Goal: Task Accomplishment & Management: Manage account settings

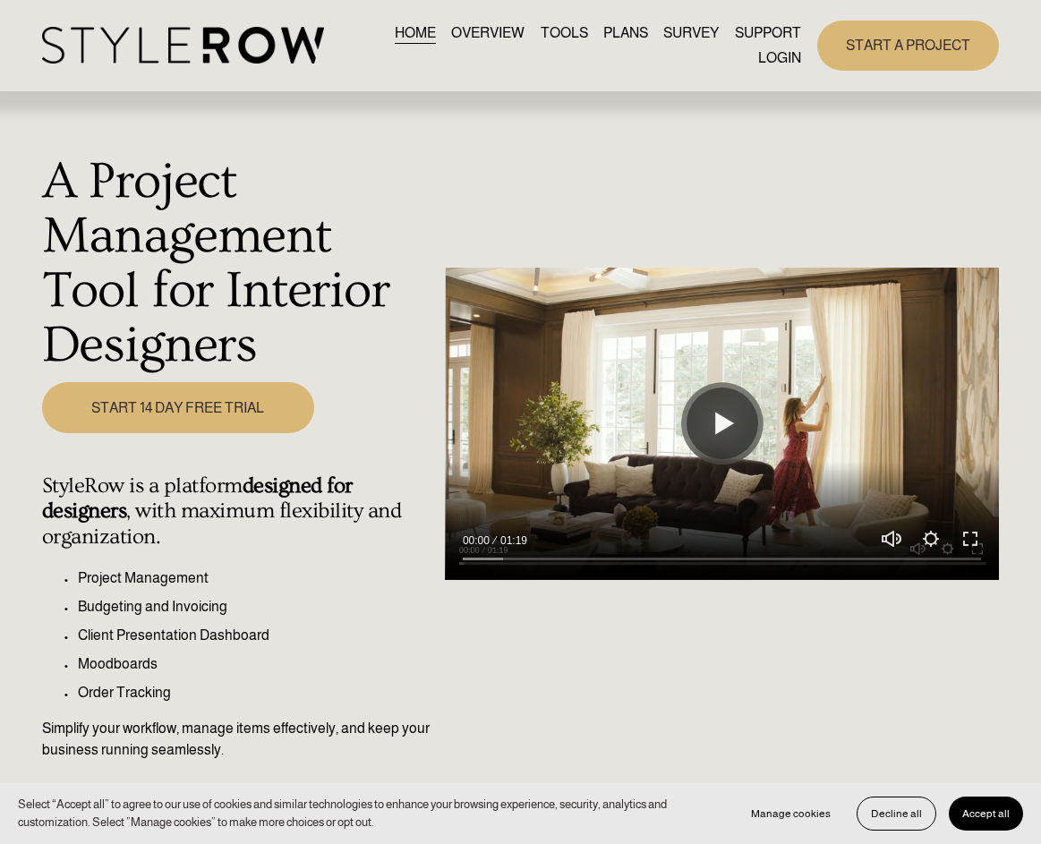
click at [771, 65] on link "LOGIN" at bounding box center [779, 58] width 43 height 24
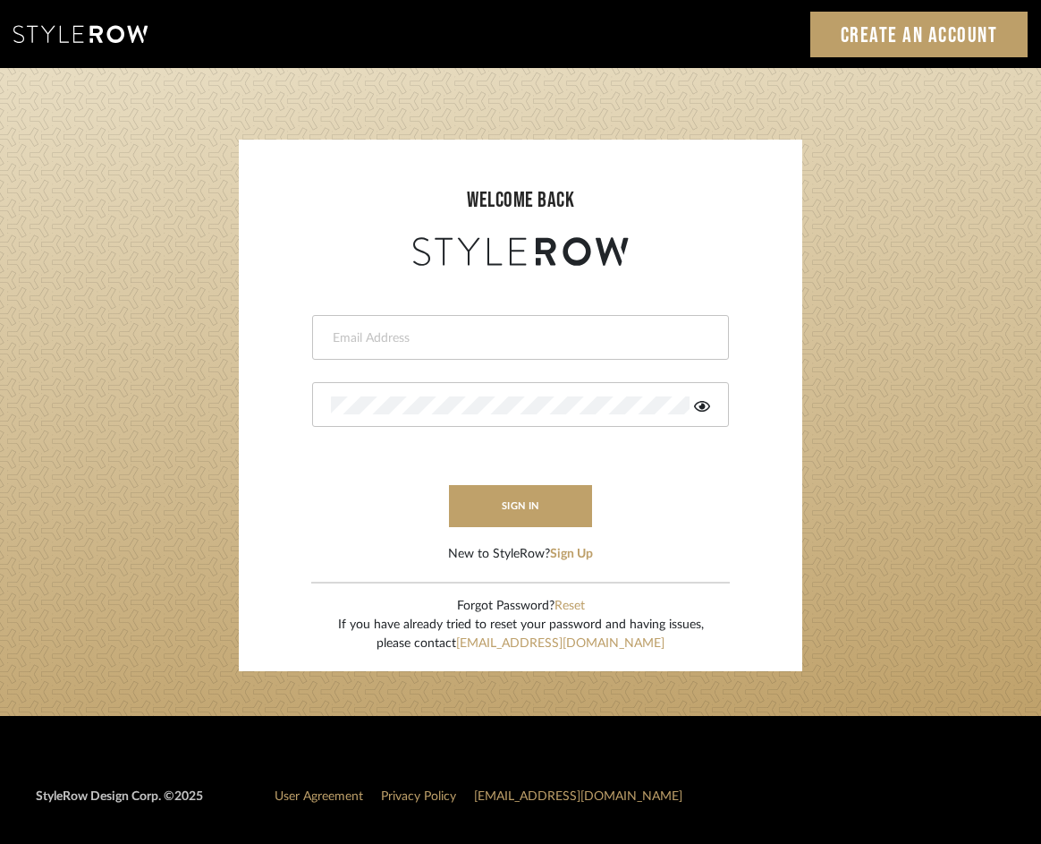
click at [546, 333] on input "email" at bounding box center [518, 338] width 375 height 18
type input "eknight963@gmail.com"
click at [540, 496] on button "sign in" at bounding box center [520, 506] width 143 height 42
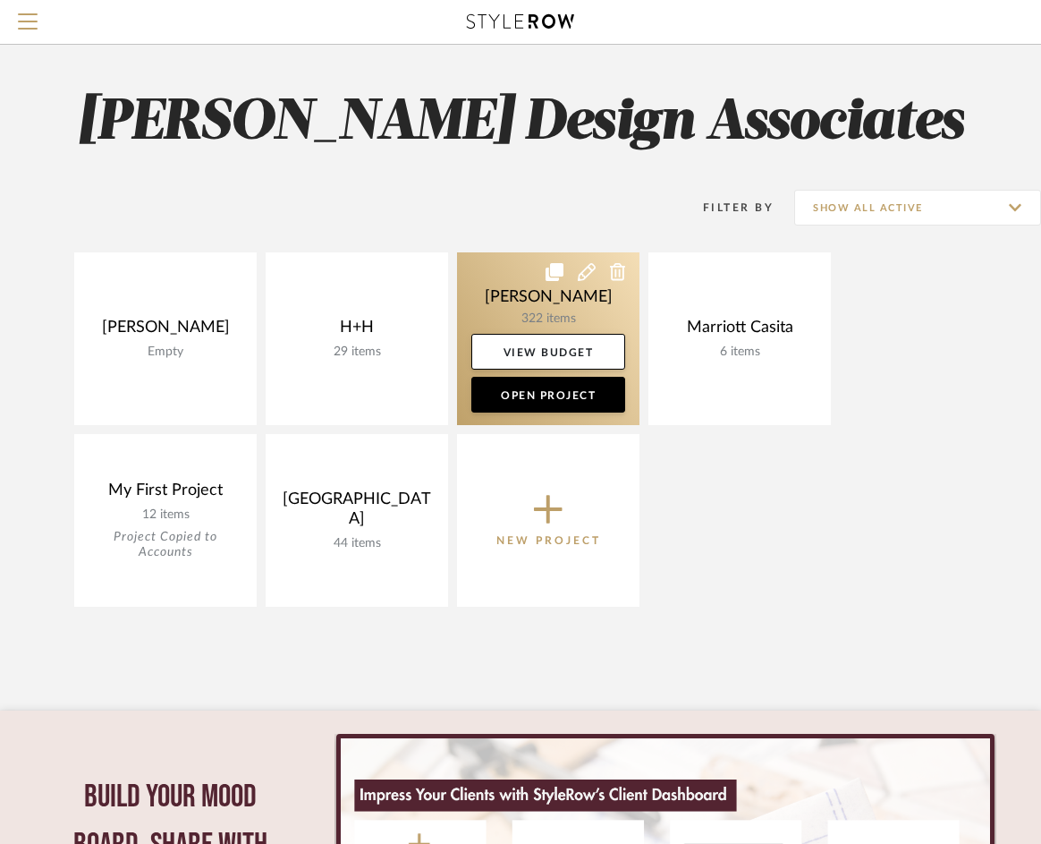
click at [548, 307] on link at bounding box center [548, 338] width 183 height 173
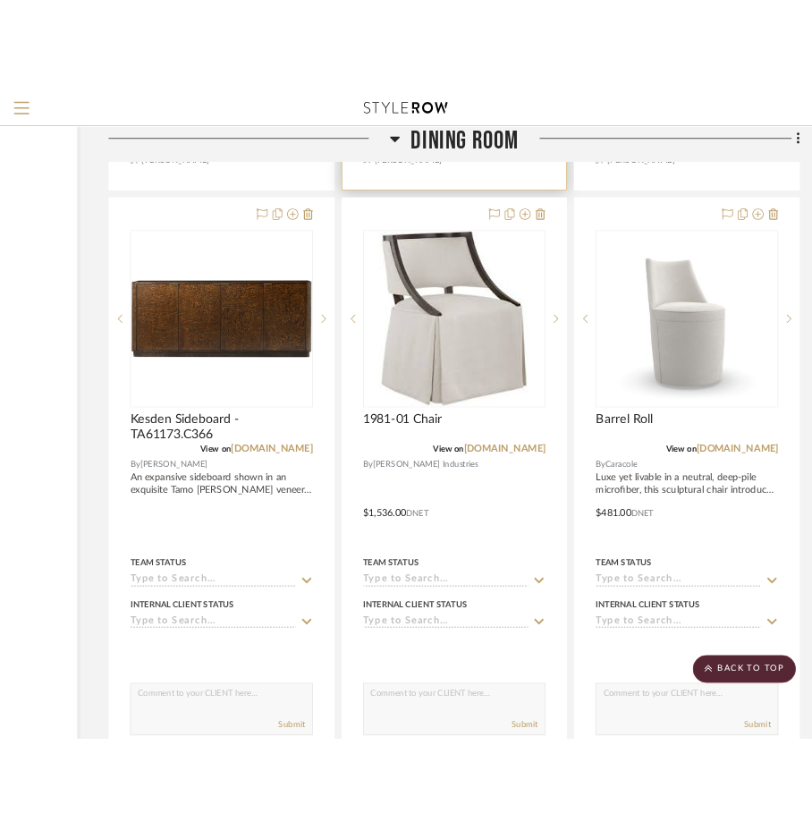
scroll to position [3978, 237]
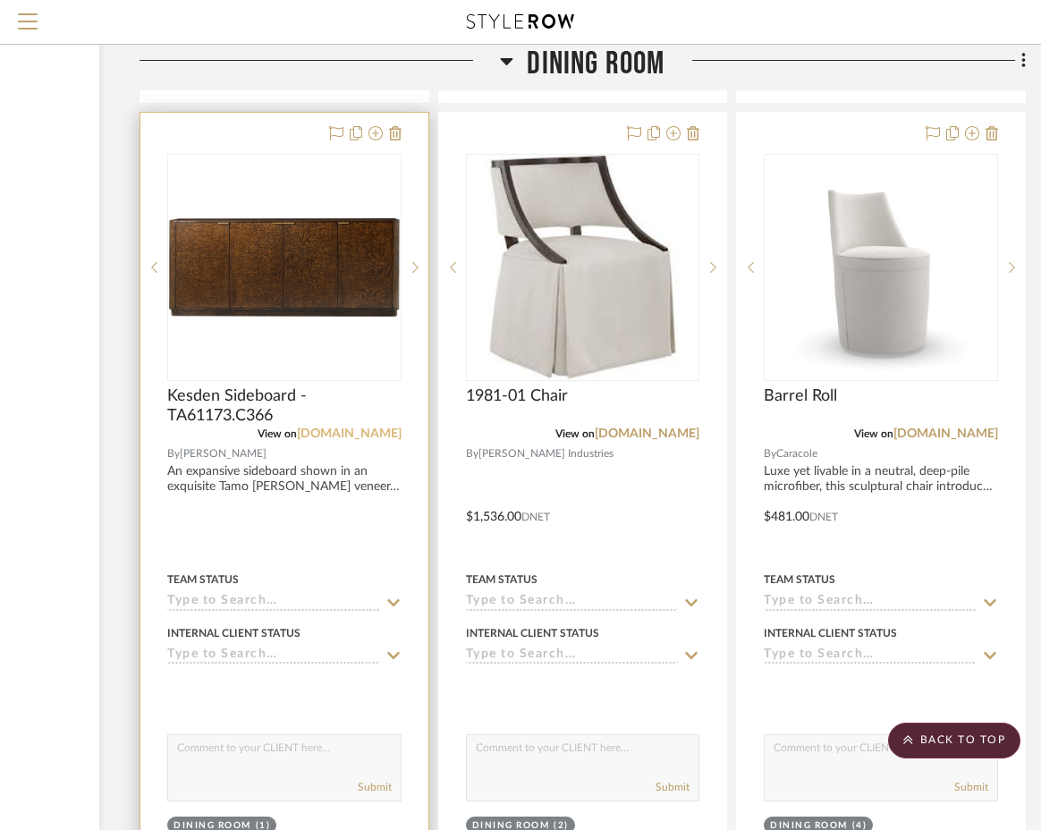
click at [320, 430] on link "theodorealexander.com" at bounding box center [349, 434] width 105 height 13
